Goal: Task Accomplishment & Management: Manage account settings

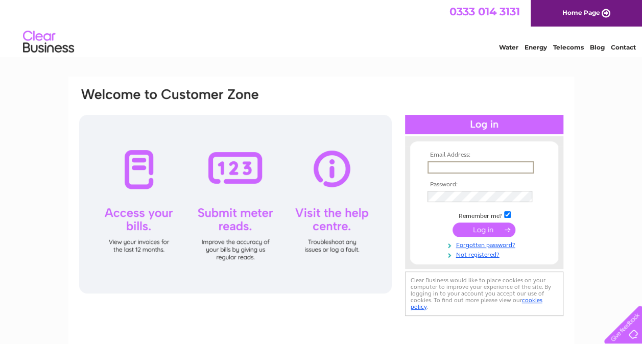
click at [463, 164] on input "text" at bounding box center [480, 167] width 106 height 12
type input "[EMAIL_ADDRESS][DOMAIN_NAME]"
click at [492, 229] on input "submit" at bounding box center [483, 230] width 63 height 14
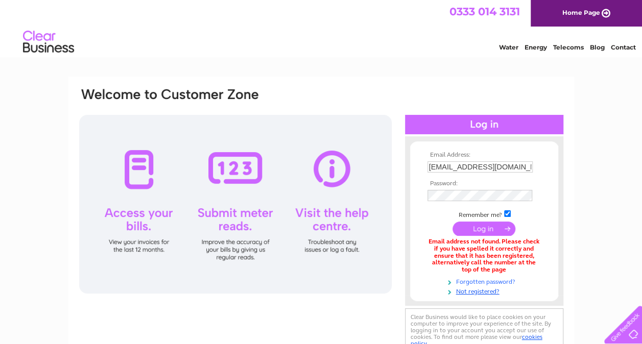
click at [474, 282] on link "Forgotten password?" at bounding box center [485, 281] width 116 height 10
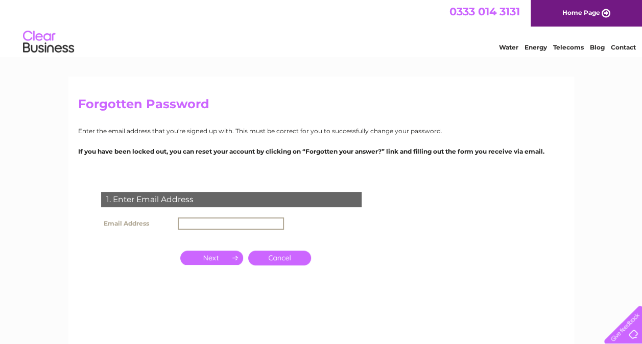
click at [258, 220] on input "text" at bounding box center [231, 224] width 106 height 12
click at [269, 223] on input "text" at bounding box center [231, 224] width 106 height 12
click at [343, 234] on div "1. Enter Email Address Email Address Cancel" at bounding box center [233, 248] width 310 height 133
click at [258, 221] on input "text" at bounding box center [230, 223] width 105 height 11
type input "[EMAIL_ADDRESS][DOMAIN_NAME]"
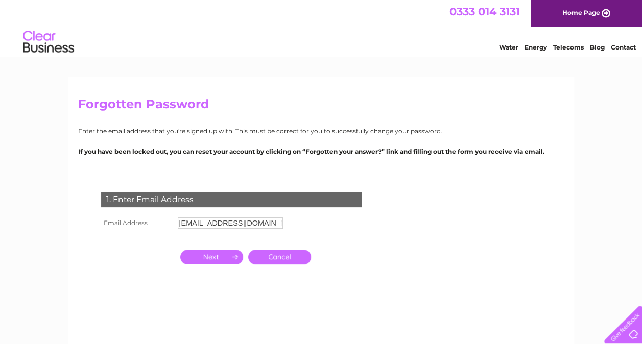
click at [222, 255] on input "button" at bounding box center [211, 257] width 63 height 14
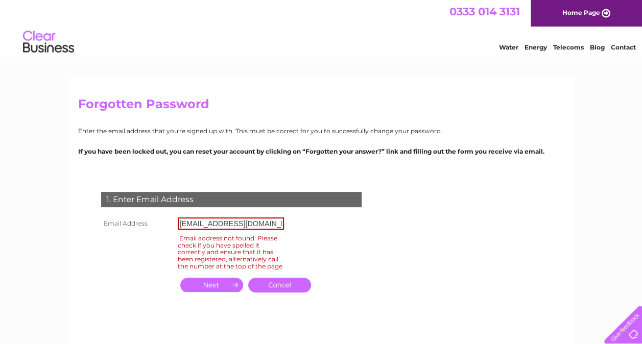
click at [569, 8] on link "Home Page" at bounding box center [586, 13] width 111 height 27
